Goal: Information Seeking & Learning: Learn about a topic

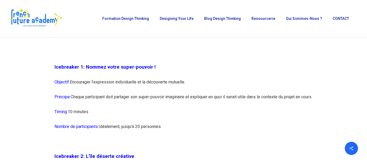
scroll to position [423, 0]
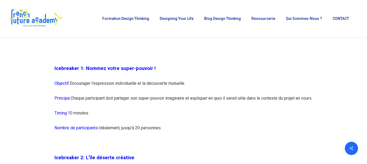
drag, startPoint x: 71, startPoint y: 83, endPoint x: 274, endPoint y: 114, distance: 205.0
click at [167, 98] on p "Principe: Chaque participant doit partager son super-pouvoir imaginaire et expl…" at bounding box center [184, 101] width 258 height 15
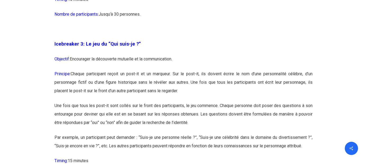
scroll to position [635, 0]
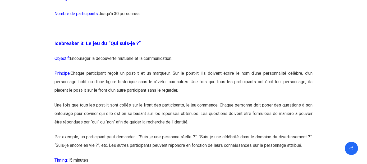
drag, startPoint x: 79, startPoint y: 81, endPoint x: 251, endPoint y: 97, distance: 172.4
click at [251, 97] on p "Principe: Chaque participant reçoit un post-it et un marqueur. Sur le post-it, …" at bounding box center [184, 85] width 258 height 32
click at [165, 95] on p "Principe: Chaque participant reçoit un post-it et un marqueur. Sur le post-it, …" at bounding box center [184, 85] width 258 height 32
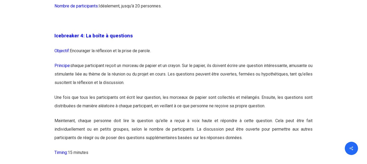
scroll to position [820, 0]
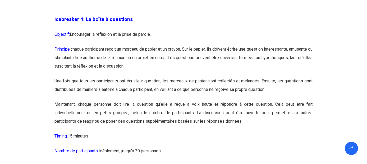
click at [88, 68] on p "Principe: c haque participant reçoit un morceau de papier et un crayon. Sur le …" at bounding box center [184, 61] width 258 height 32
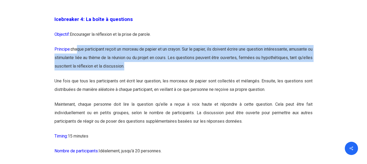
drag, startPoint x: 81, startPoint y: 57, endPoint x: 192, endPoint y: 78, distance: 112.1
click at [192, 77] on p "Principe: c haque participant reçoit un morceau de papier et un crayon. Sur le …" at bounding box center [184, 61] width 258 height 32
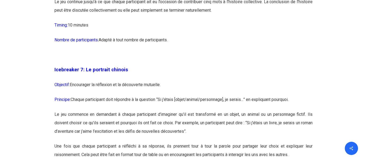
scroll to position [1376, 0]
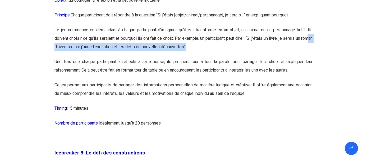
drag, startPoint x: 66, startPoint y: 73, endPoint x: 199, endPoint y: 73, distance: 132.3
click at [199, 57] on p "Le jeu commence en demandant à chaque participant d’imaginer qu’il est transfor…" at bounding box center [184, 42] width 258 height 32
drag, startPoint x: 199, startPoint y: 73, endPoint x: 87, endPoint y: 79, distance: 111.8
click at [87, 57] on p "Le jeu commence en demandant à chaque participant d’imaginer qu’il est transfor…" at bounding box center [184, 42] width 258 height 32
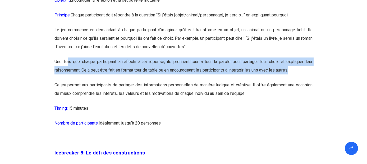
drag, startPoint x: 85, startPoint y: 89, endPoint x: 294, endPoint y: 104, distance: 210.0
click at [294, 81] on p "Une fois que chaque participant a réfléchi à sa réponse, ils prennent tour à to…" at bounding box center [184, 68] width 258 height 23
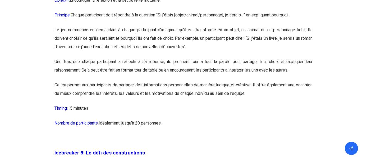
drag, startPoint x: 294, startPoint y: 104, endPoint x: 169, endPoint y: 116, distance: 125.5
click at [169, 104] on p "Ce jeu permet aux participants de partager des informations personnelles de man…" at bounding box center [184, 92] width 258 height 23
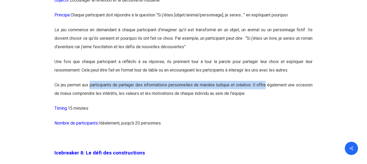
drag, startPoint x: 91, startPoint y: 107, endPoint x: 265, endPoint y: 114, distance: 174.2
click at [265, 104] on p "Ce jeu permet aux participants de partager des informations personnelles de man…" at bounding box center [184, 92] width 258 height 23
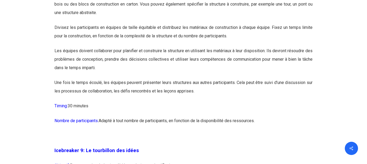
scroll to position [1561, 0]
